Goal: Task Accomplishment & Management: Use online tool/utility

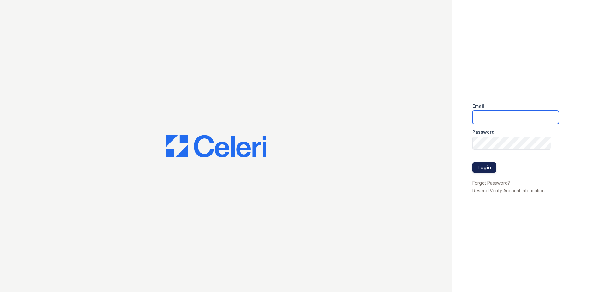
type input "[EMAIL_ADDRESS][DOMAIN_NAME]"
click at [486, 168] on button "Login" at bounding box center [485, 167] width 24 height 10
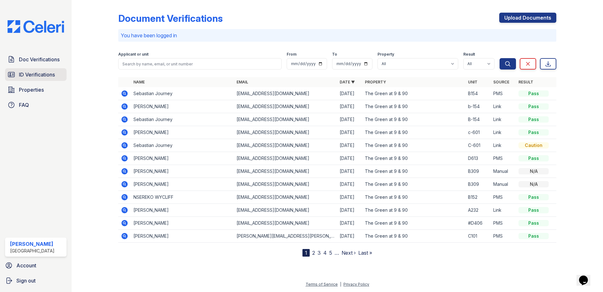
click at [50, 75] on span "ID Verifications" at bounding box center [37, 75] width 36 height 8
